Goal: Check status: Check status

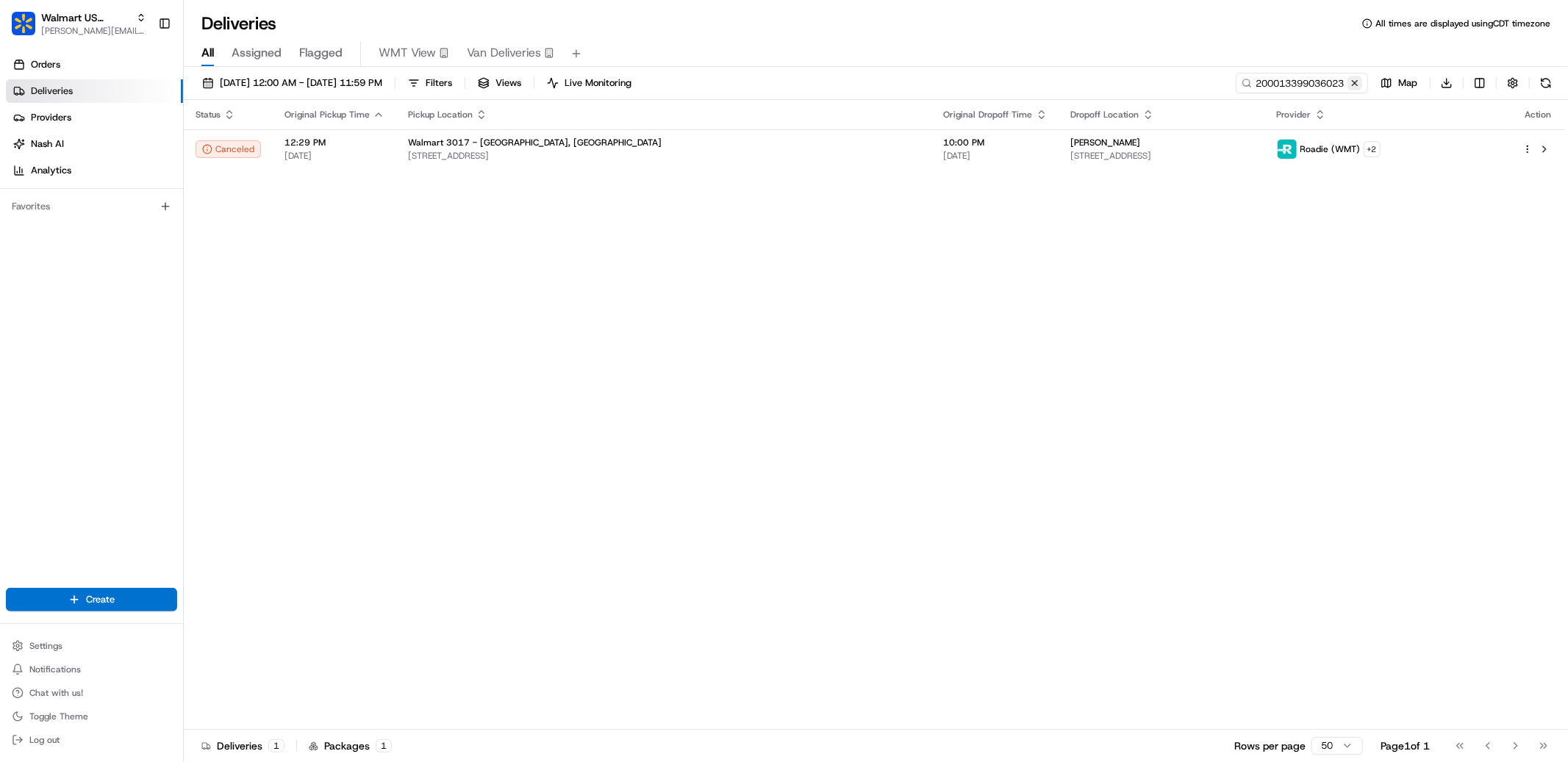
click at [1352, 79] on button at bounding box center [1354, 82] width 14 height 14
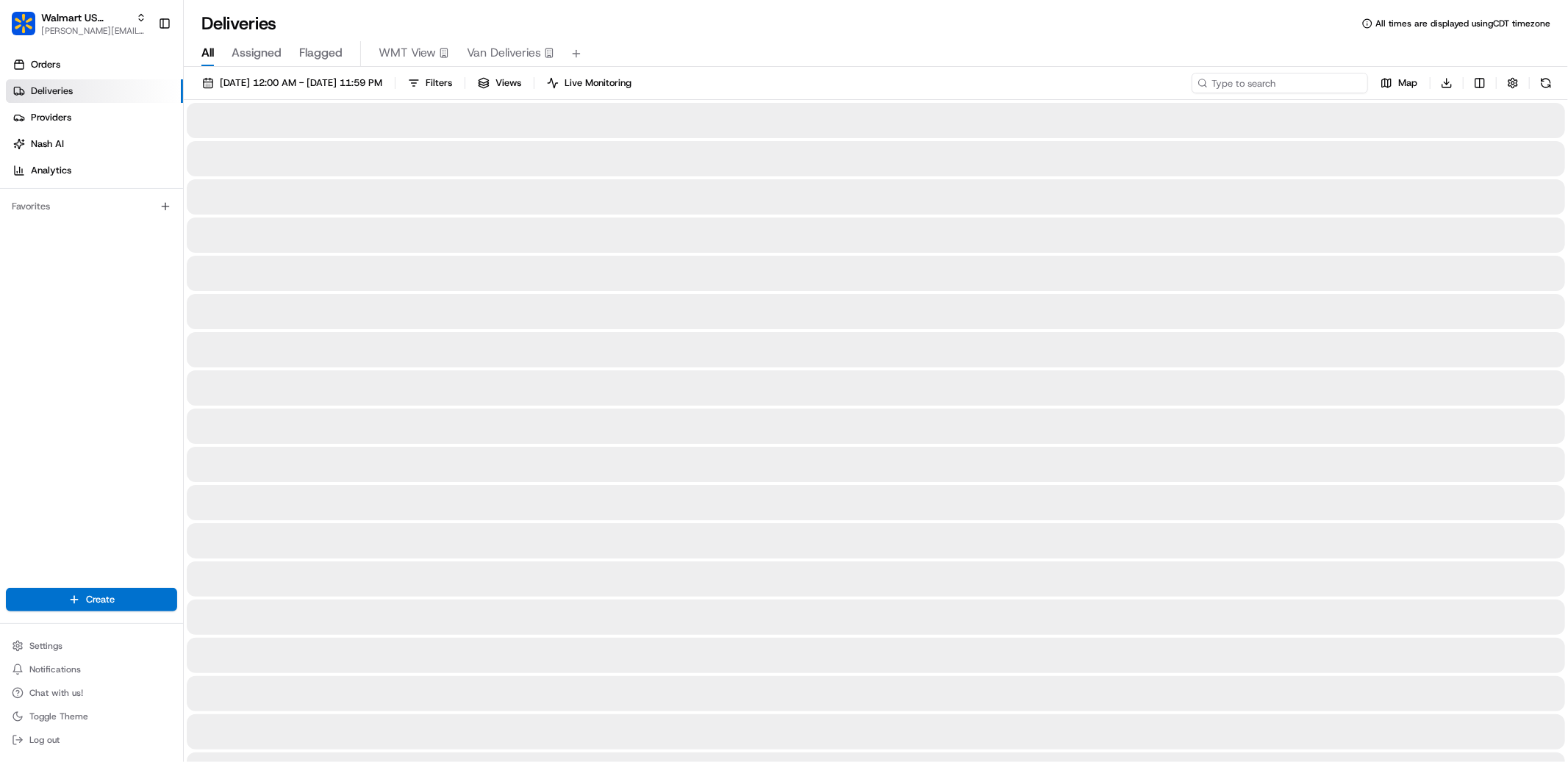
click at [1301, 85] on input at bounding box center [1280, 83] width 177 height 20
paste input "200013719489481"
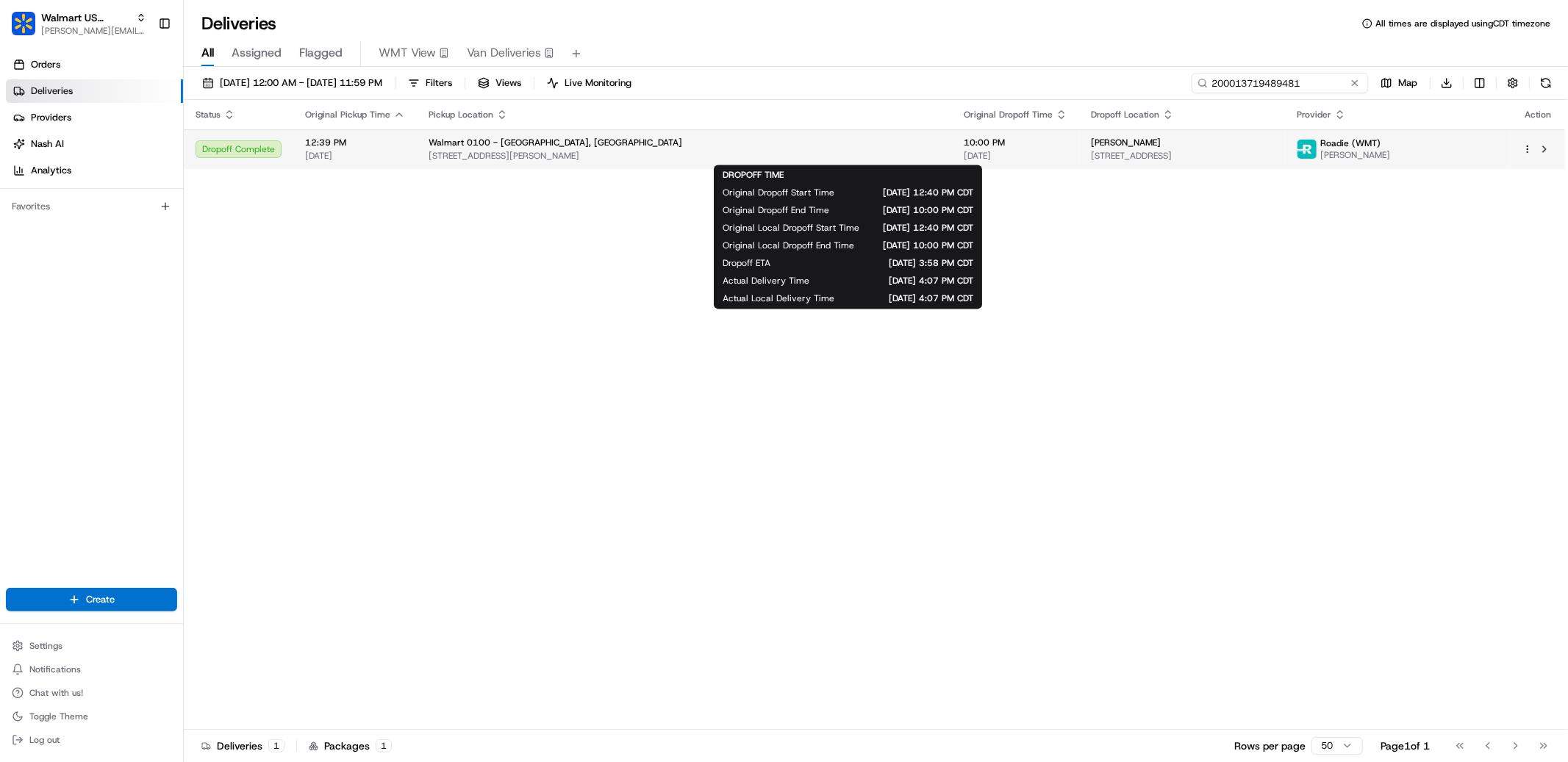
type input "200013719489481"
click at [963, 150] on div "10:00 PM 08/22/2025" at bounding box center [1015, 149] width 104 height 25
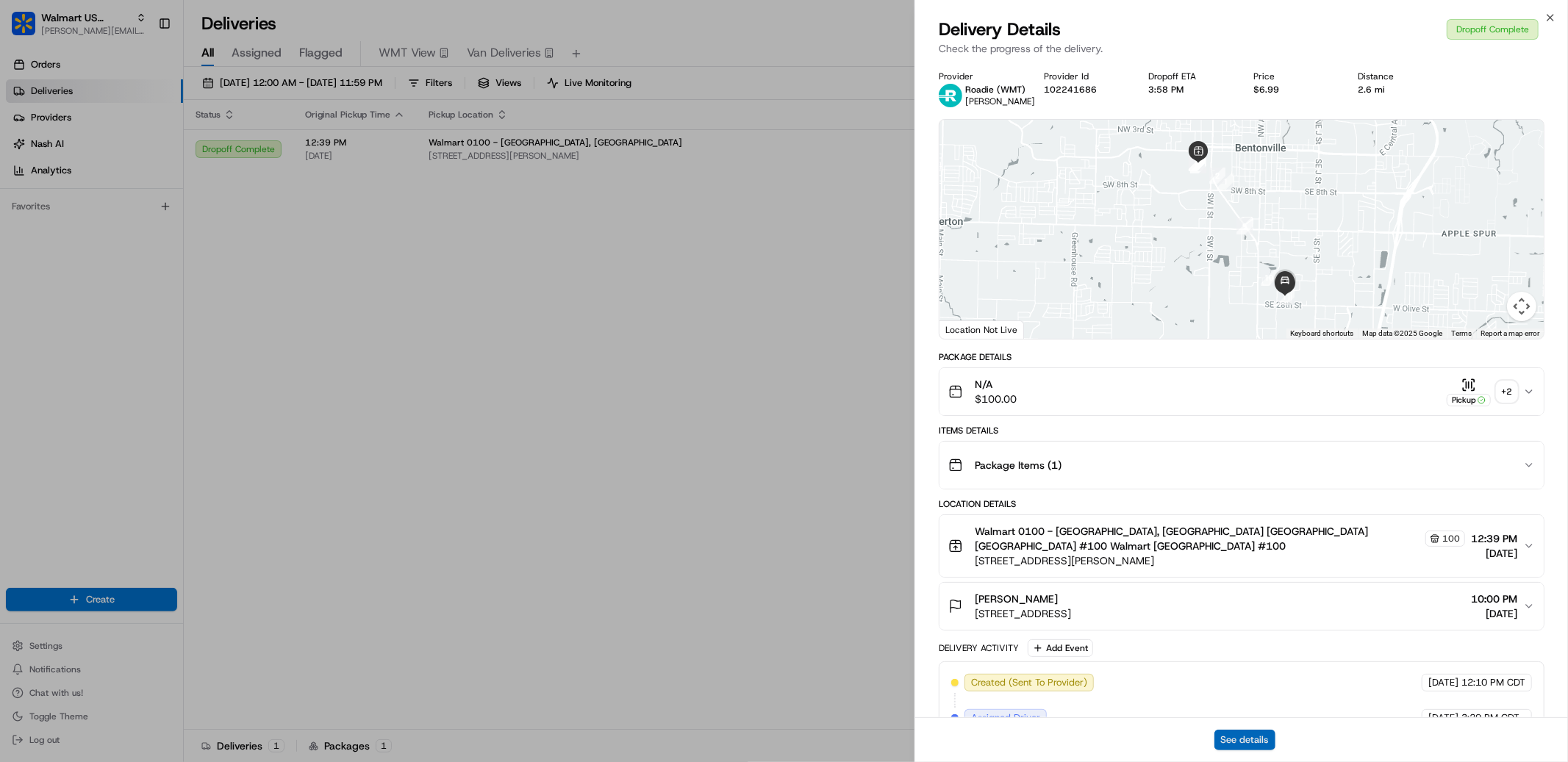
click at [1242, 740] on button "See details" at bounding box center [1244, 740] width 61 height 20
